Goal: Task Accomplishment & Management: Manage account settings

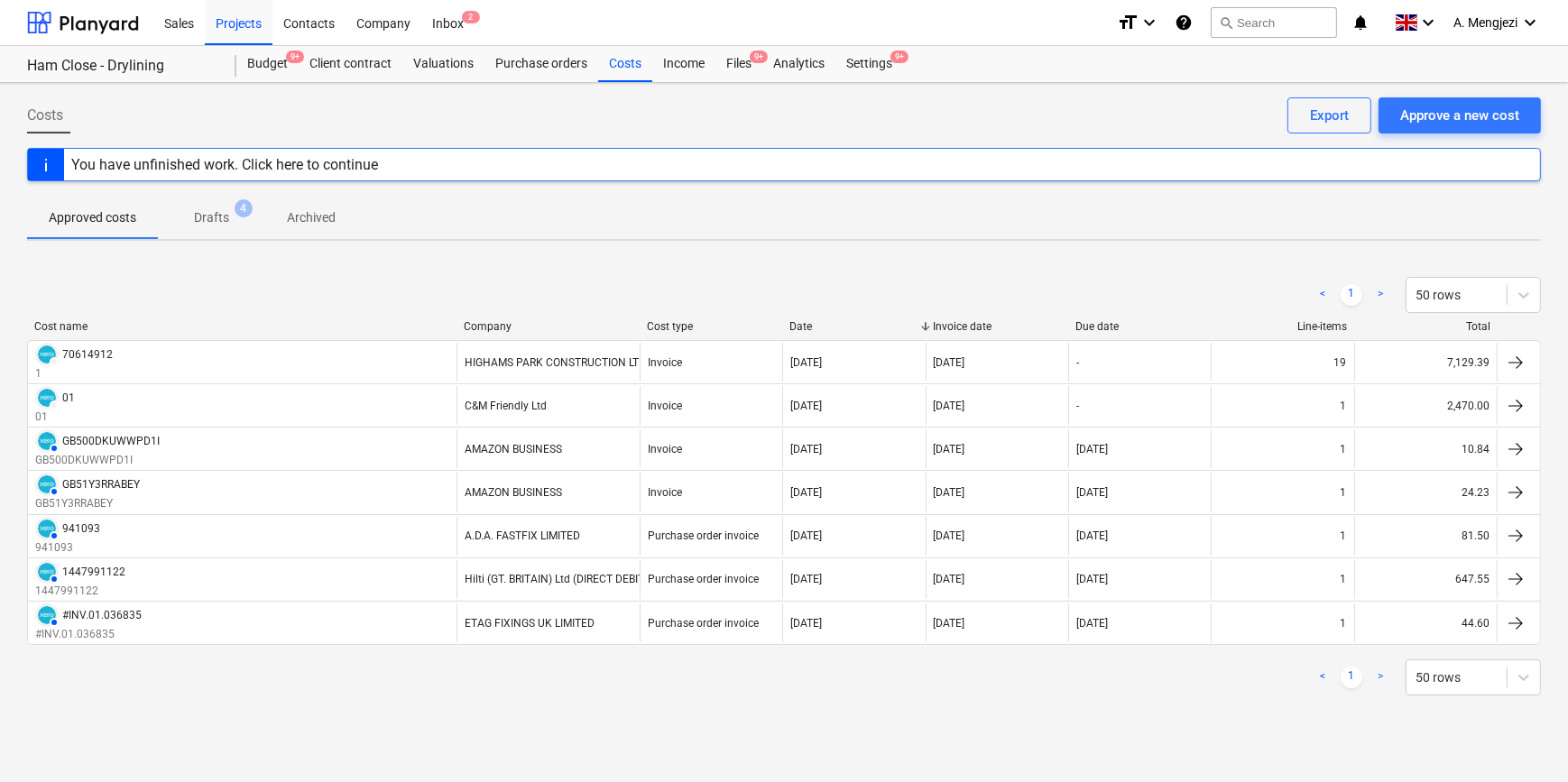
click at [235, 216] on span "Drafts 4" at bounding box center [211, 218] width 64 height 19
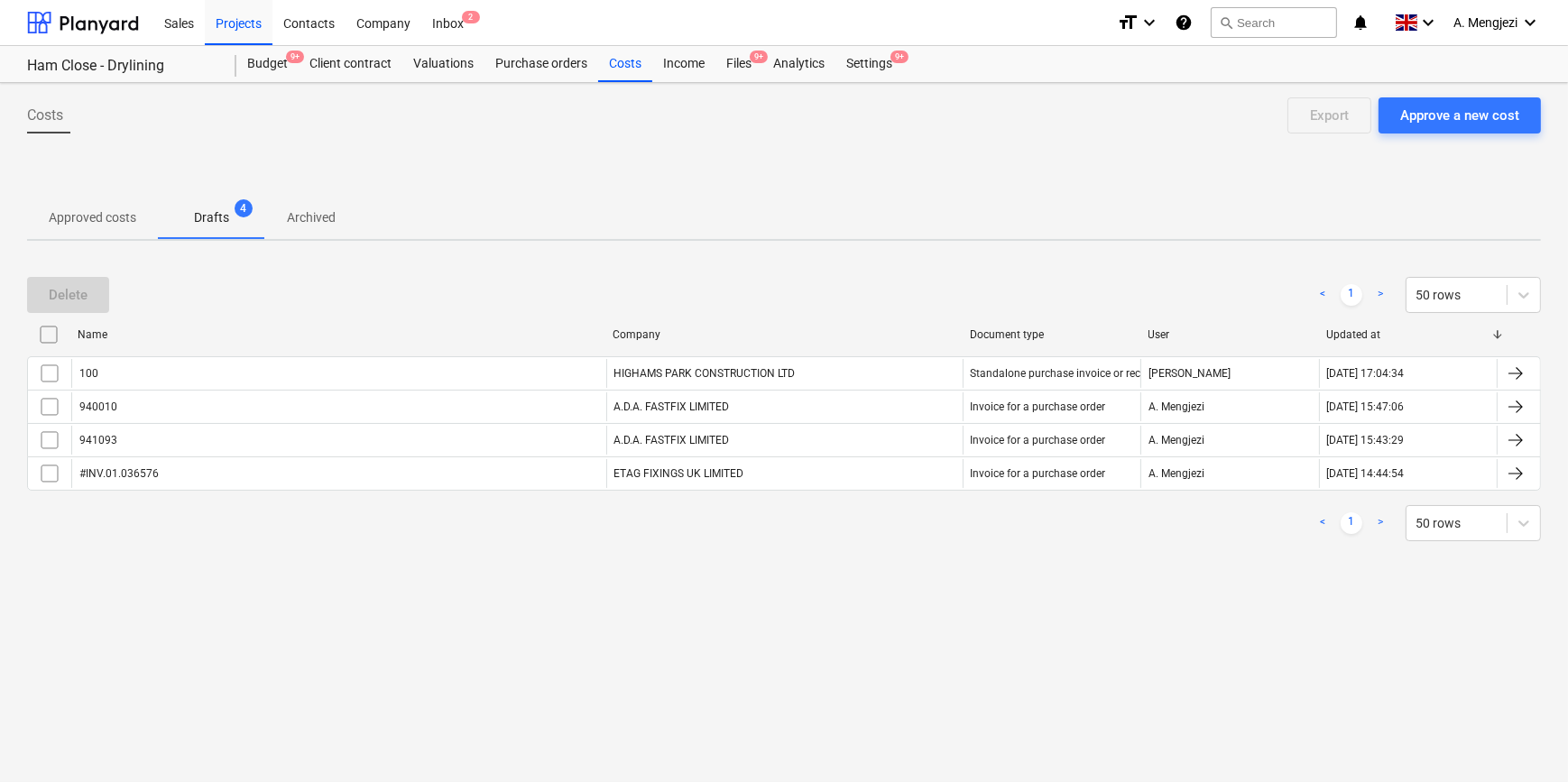
click at [102, 221] on p "Approved costs" at bounding box center [92, 218] width 87 height 19
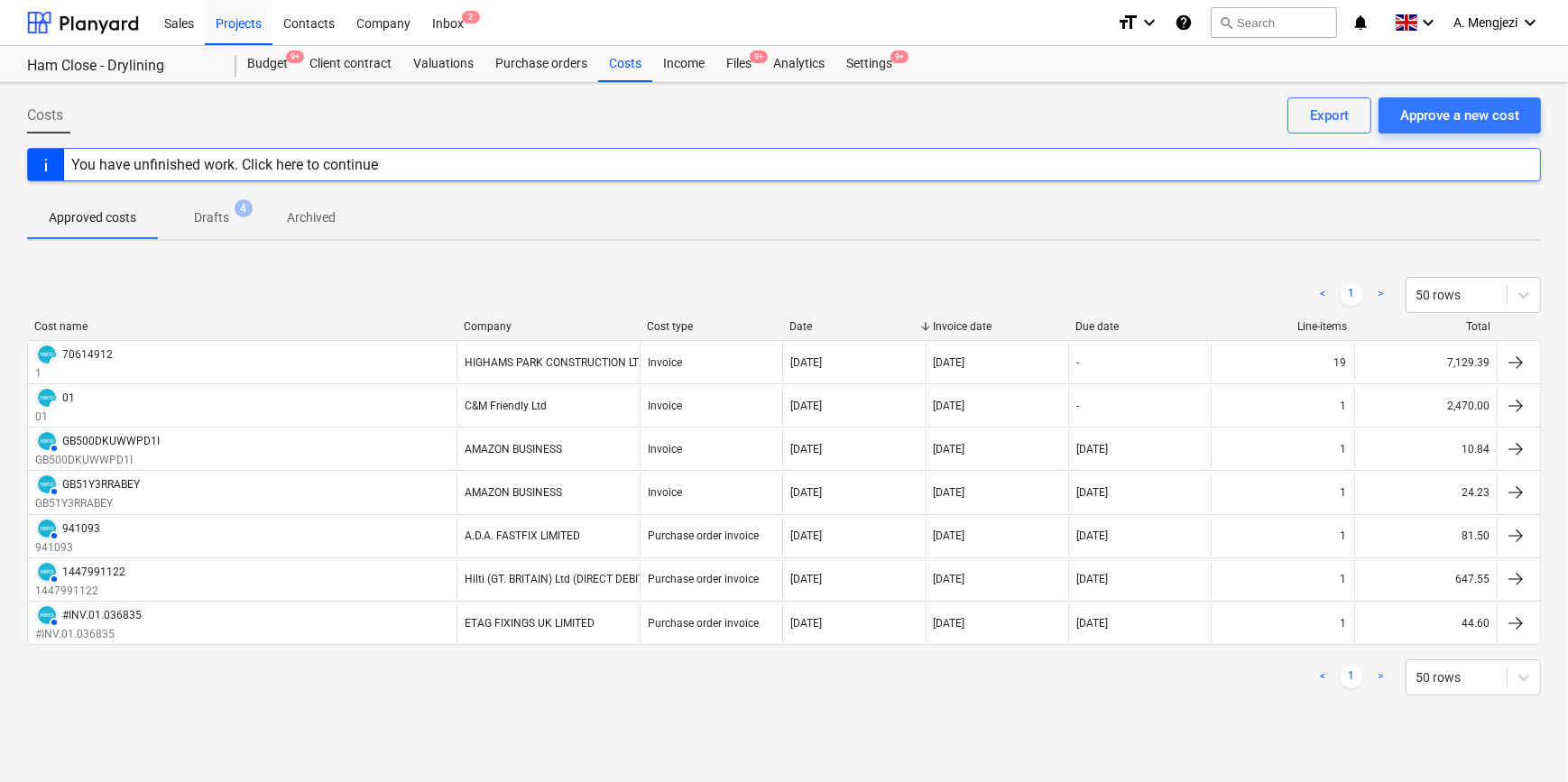
click at [198, 220] on p "Drafts" at bounding box center [211, 218] width 35 height 19
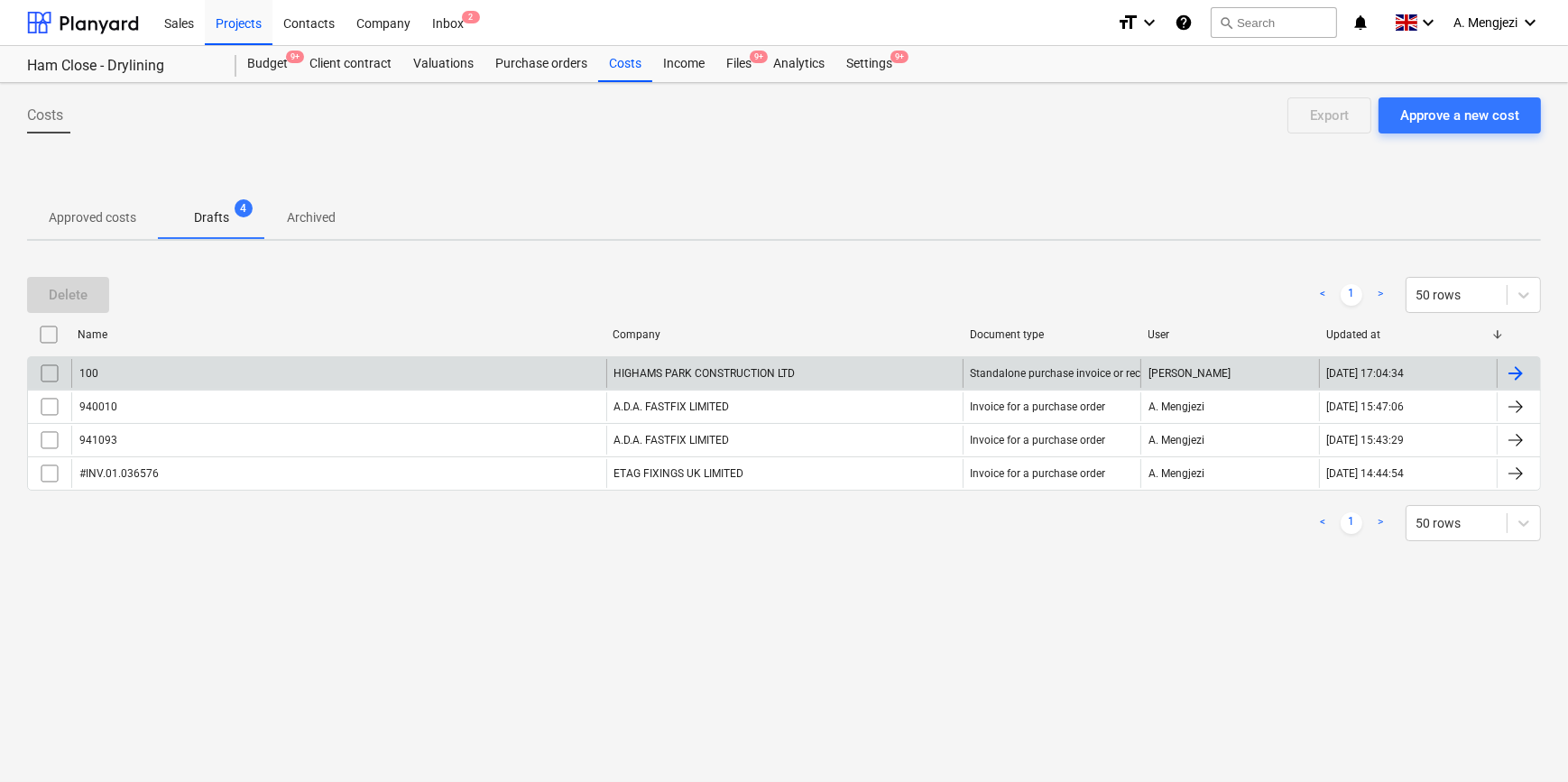
click at [51, 370] on input "checkbox" at bounding box center [50, 373] width 29 height 29
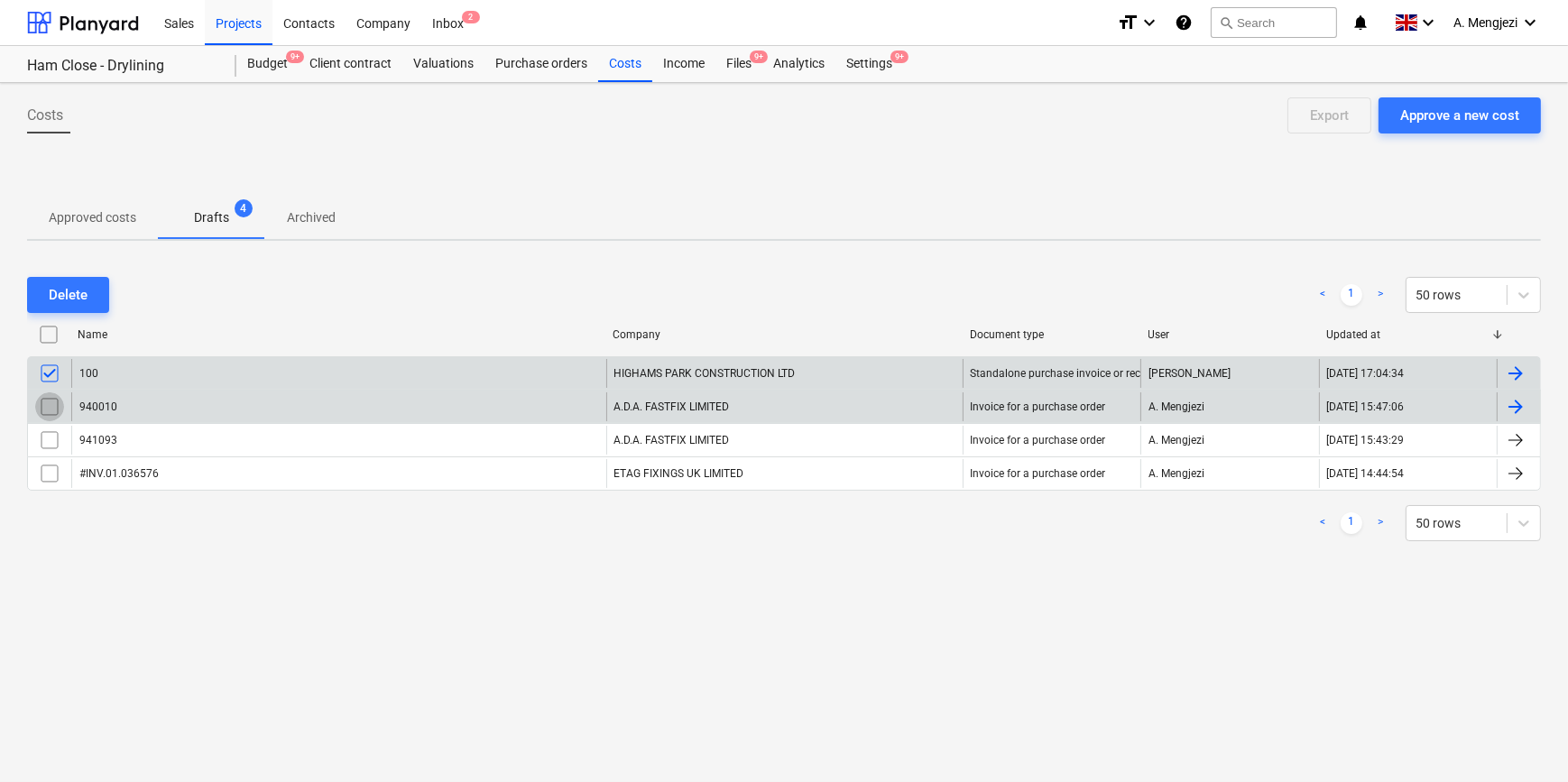
click at [53, 407] on input "checkbox" at bounding box center [50, 407] width 29 height 29
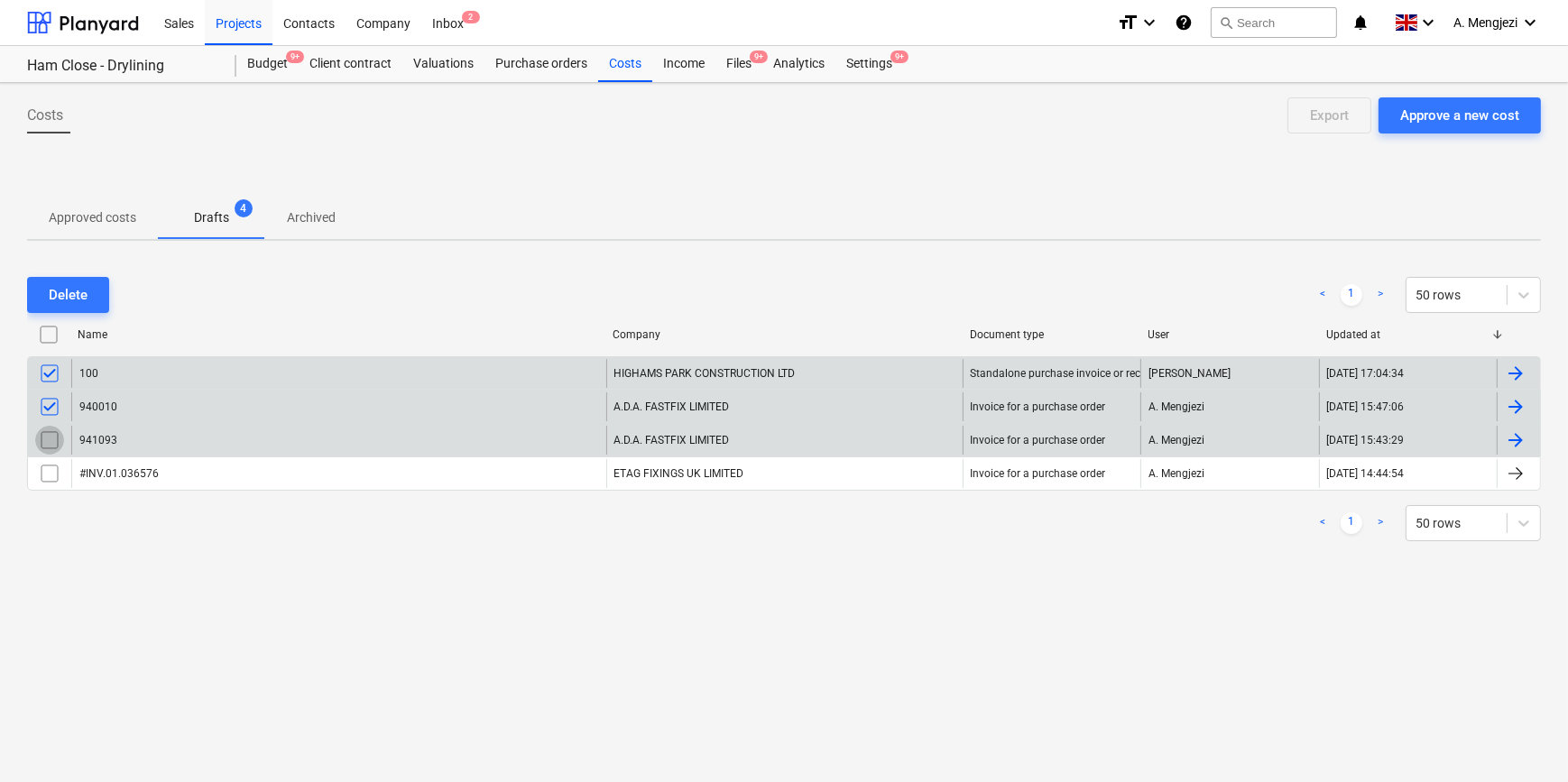
click at [53, 432] on input "checkbox" at bounding box center [50, 440] width 29 height 29
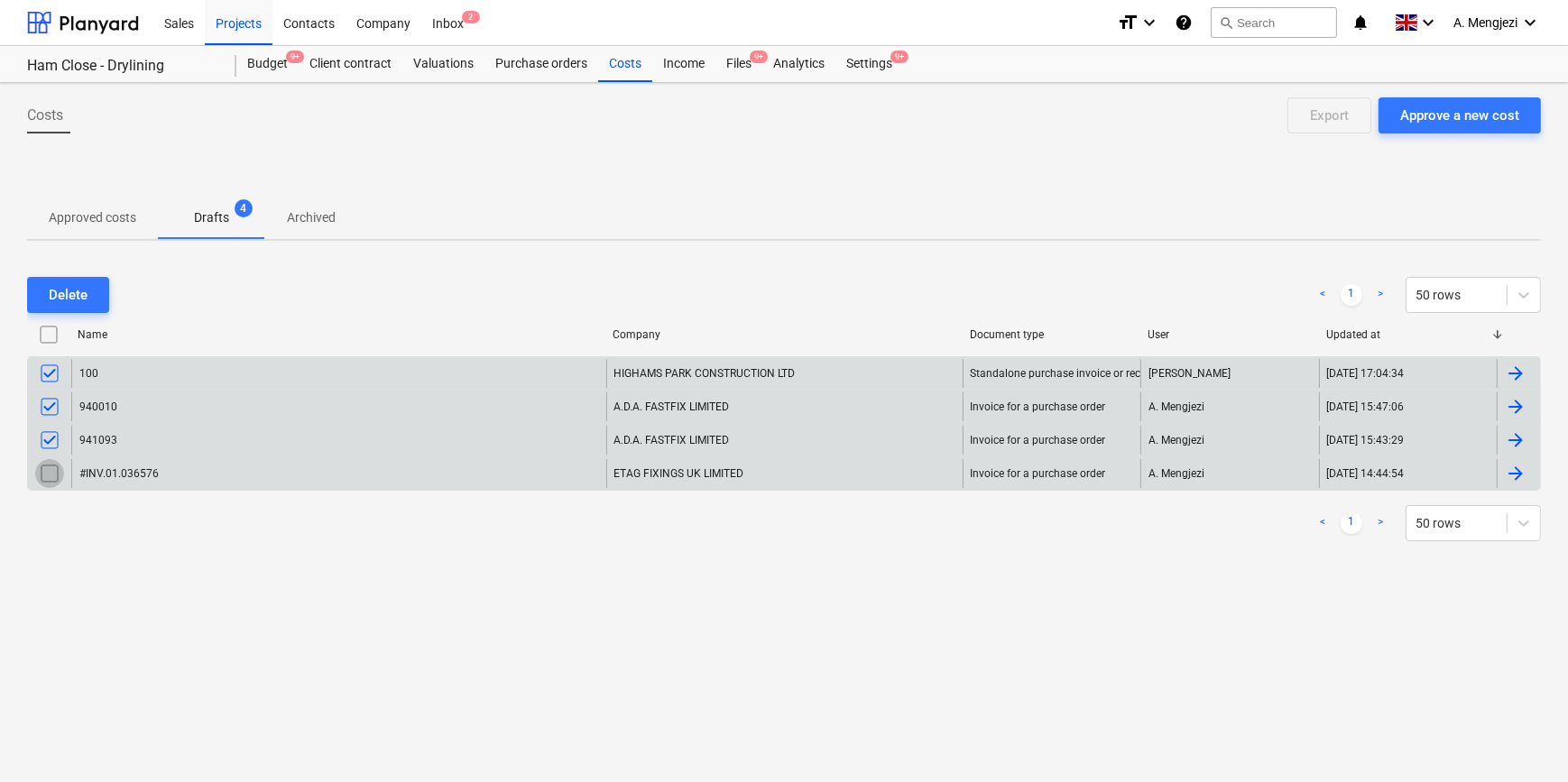
click at [53, 472] on input "checkbox" at bounding box center [50, 474] width 29 height 29
click at [80, 293] on div "Delete" at bounding box center [68, 295] width 38 height 23
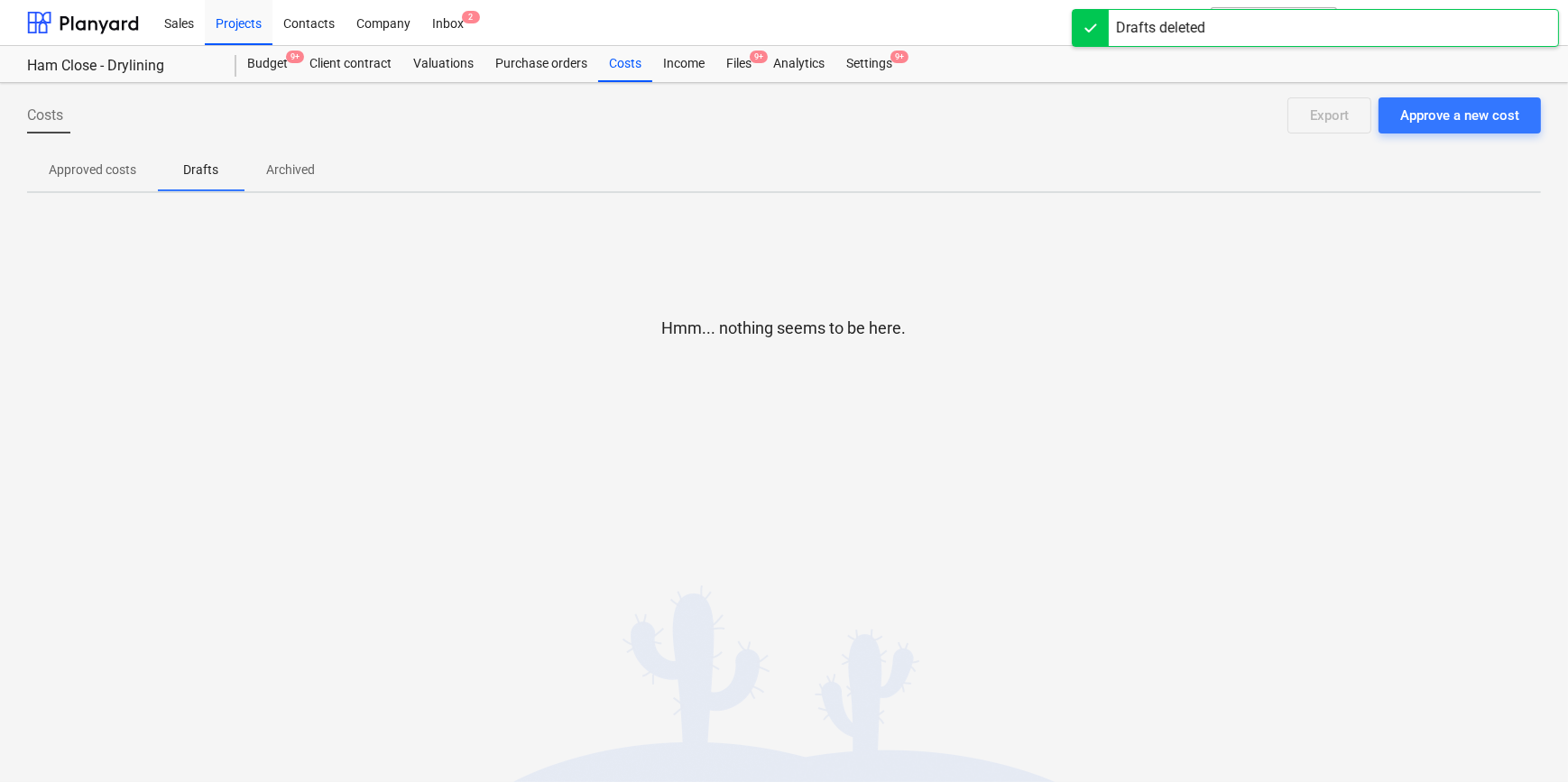
click at [293, 172] on p "Archived" at bounding box center [290, 170] width 49 height 19
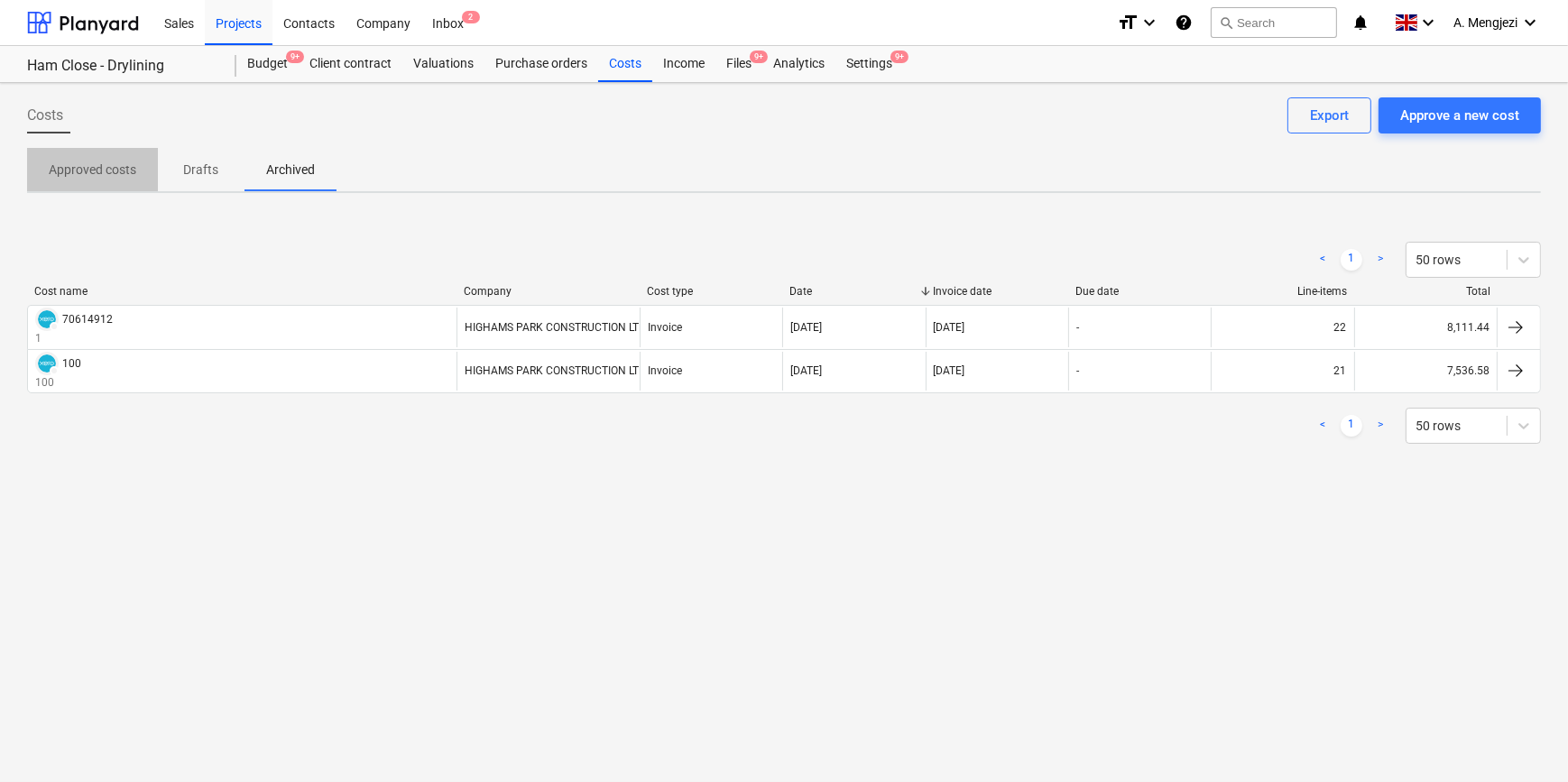
click at [89, 162] on p "Approved costs" at bounding box center [92, 170] width 87 height 19
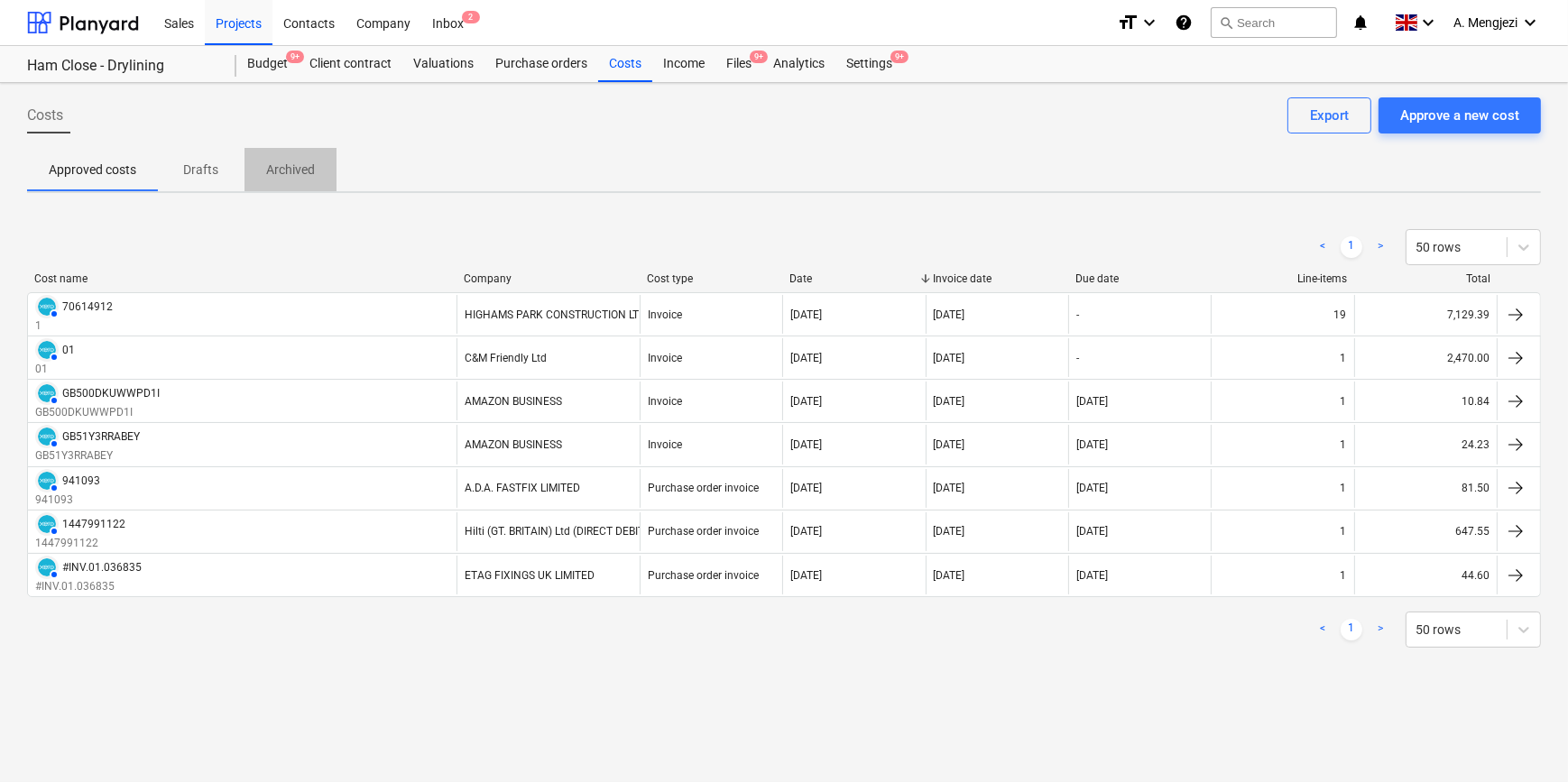
click at [305, 166] on p "Archived" at bounding box center [290, 170] width 49 height 19
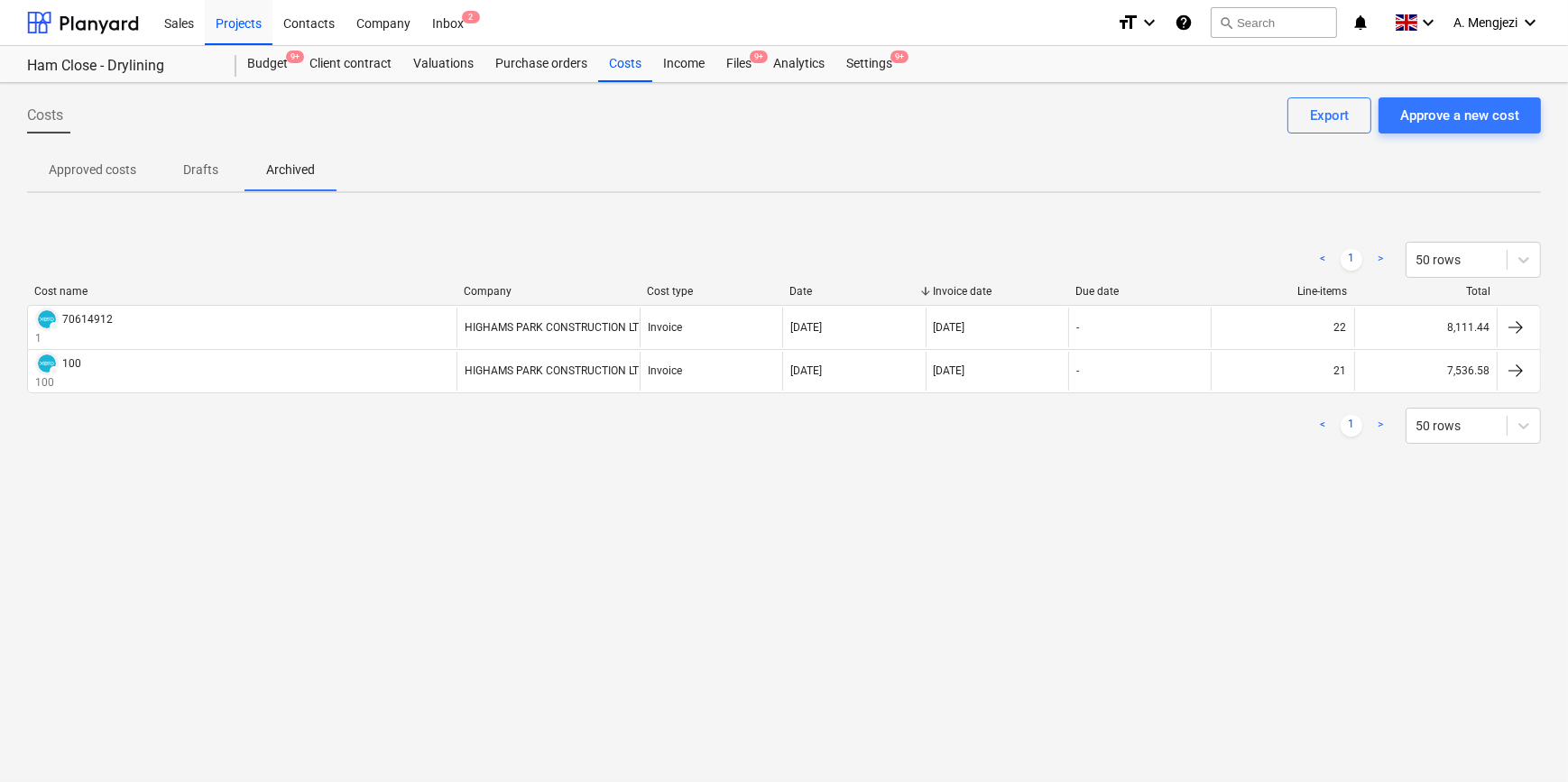
click at [115, 162] on p "Approved costs" at bounding box center [92, 170] width 87 height 19
